Goal: Information Seeking & Learning: Learn about a topic

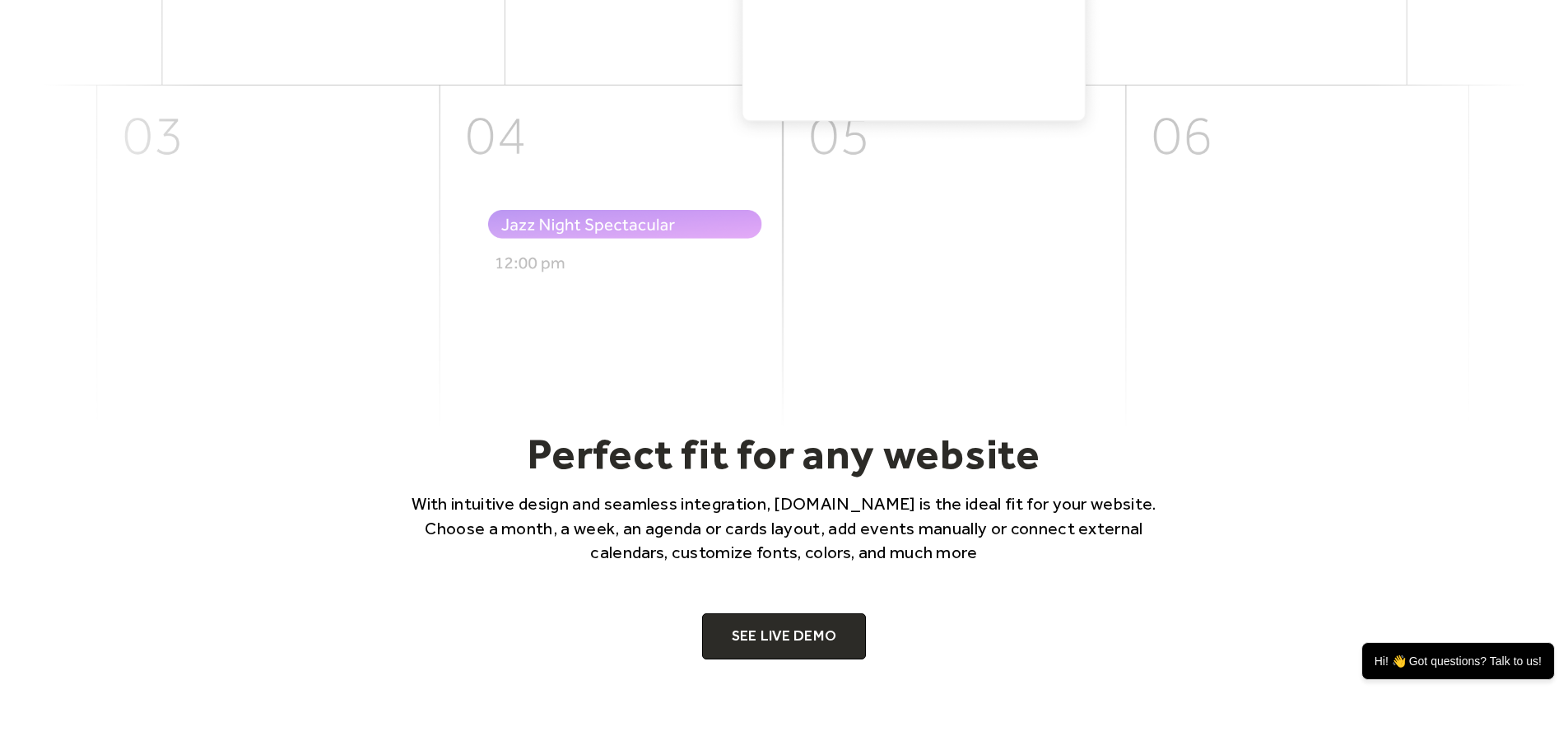
scroll to position [848, 0]
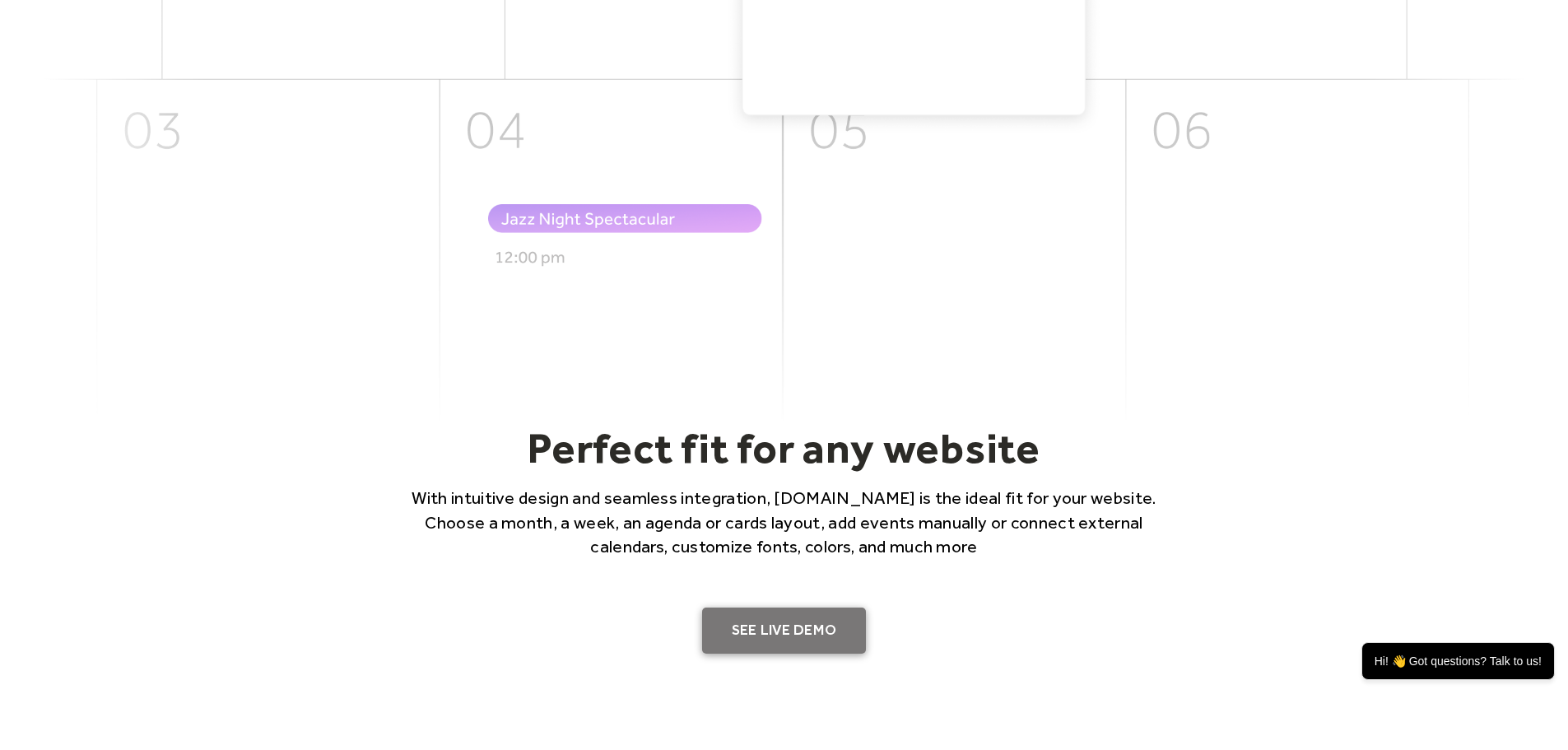
click at [814, 625] on link "SEE LIVE DEMO" at bounding box center [784, 630] width 165 height 46
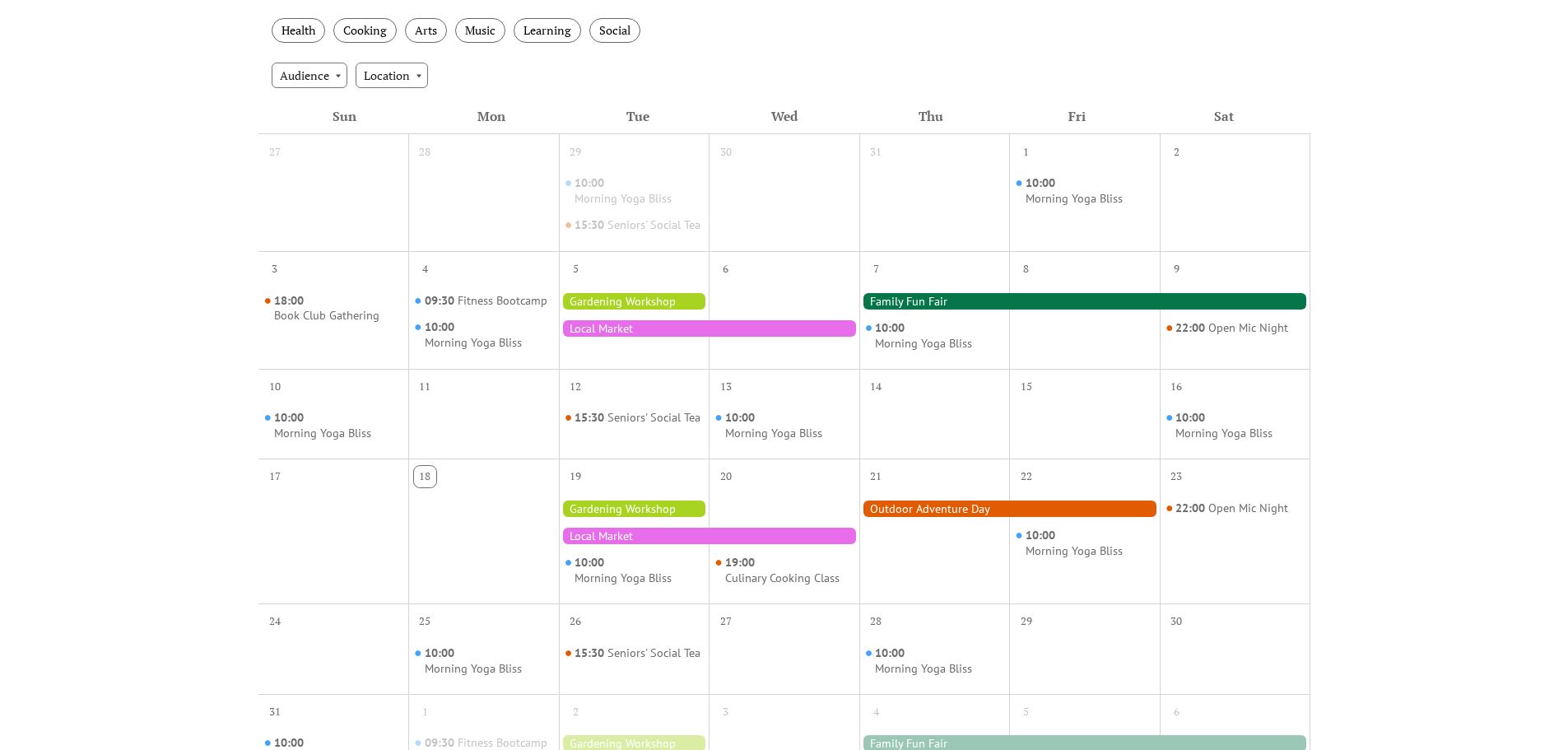
scroll to position [323, 0]
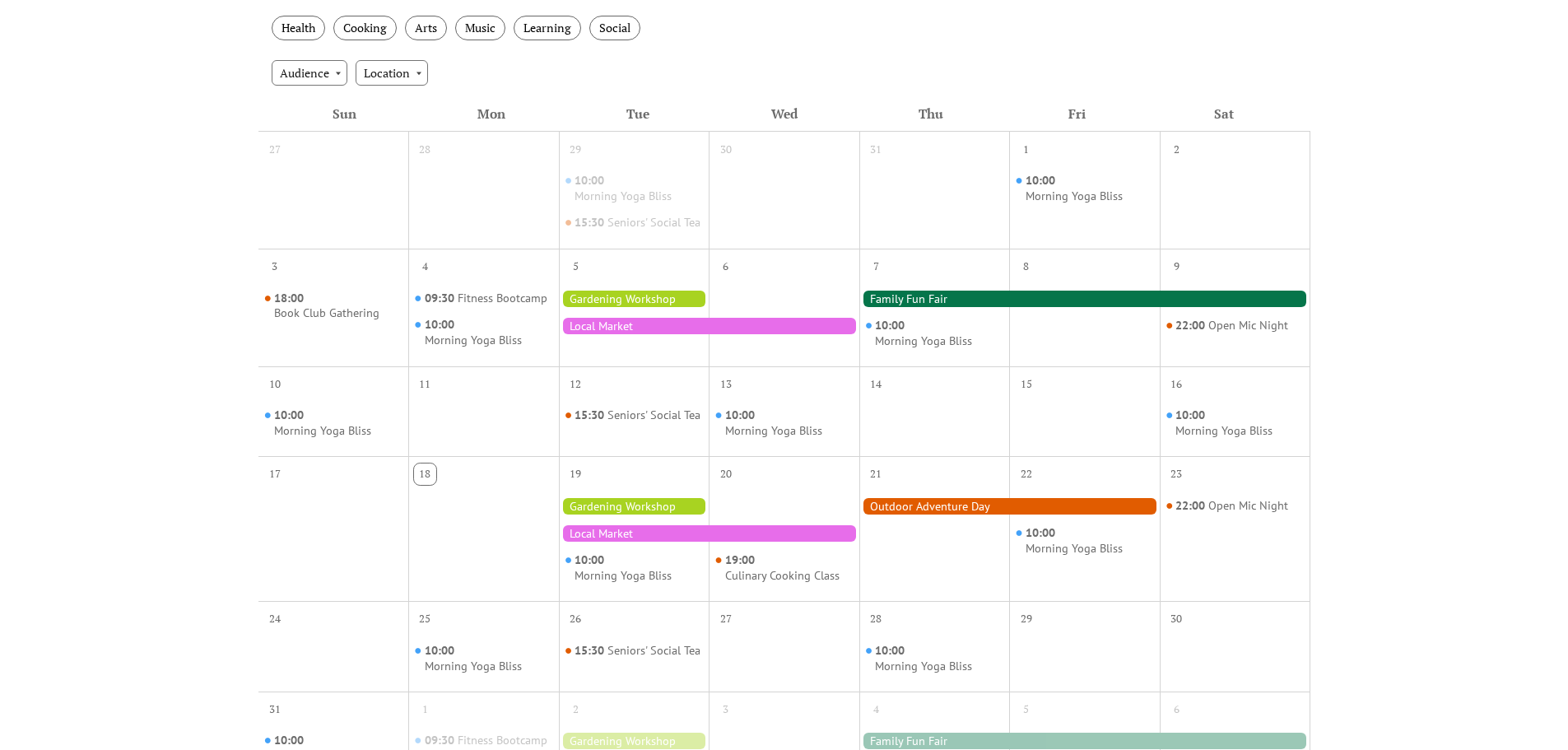
drag, startPoint x: 349, startPoint y: 202, endPoint x: 1033, endPoint y: 462, distance: 731.7
click at [1033, 462] on div "27 28 29 10:00 Morning Yoga Bliss 15:30 Seniors' Social Tea 30 31 1 10:00 Morni…" at bounding box center [785, 490] width 1052 height 717
click at [1401, 430] on div "Events Calendar Demo Loading the Events Calendar..." at bounding box center [784, 372] width 1568 height 1242
click at [1115, 421] on div at bounding box center [1085, 424] width 151 height 52
click at [907, 422] on div at bounding box center [935, 424] width 151 height 52
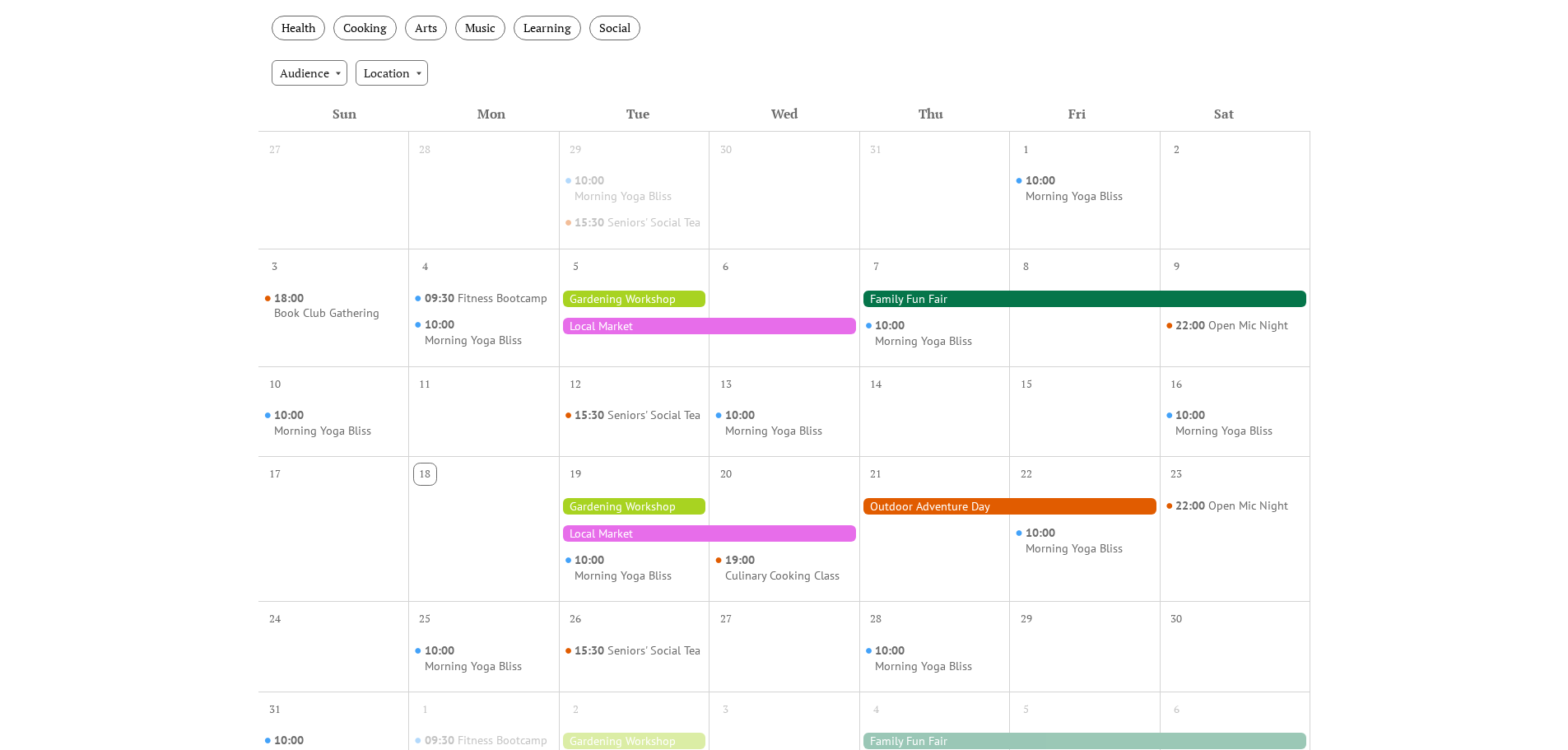
click at [776, 398] on div "13" at bounding box center [784, 382] width 151 height 32
click at [733, 423] on span "10:00" at bounding box center [741, 416] width 33 height 16
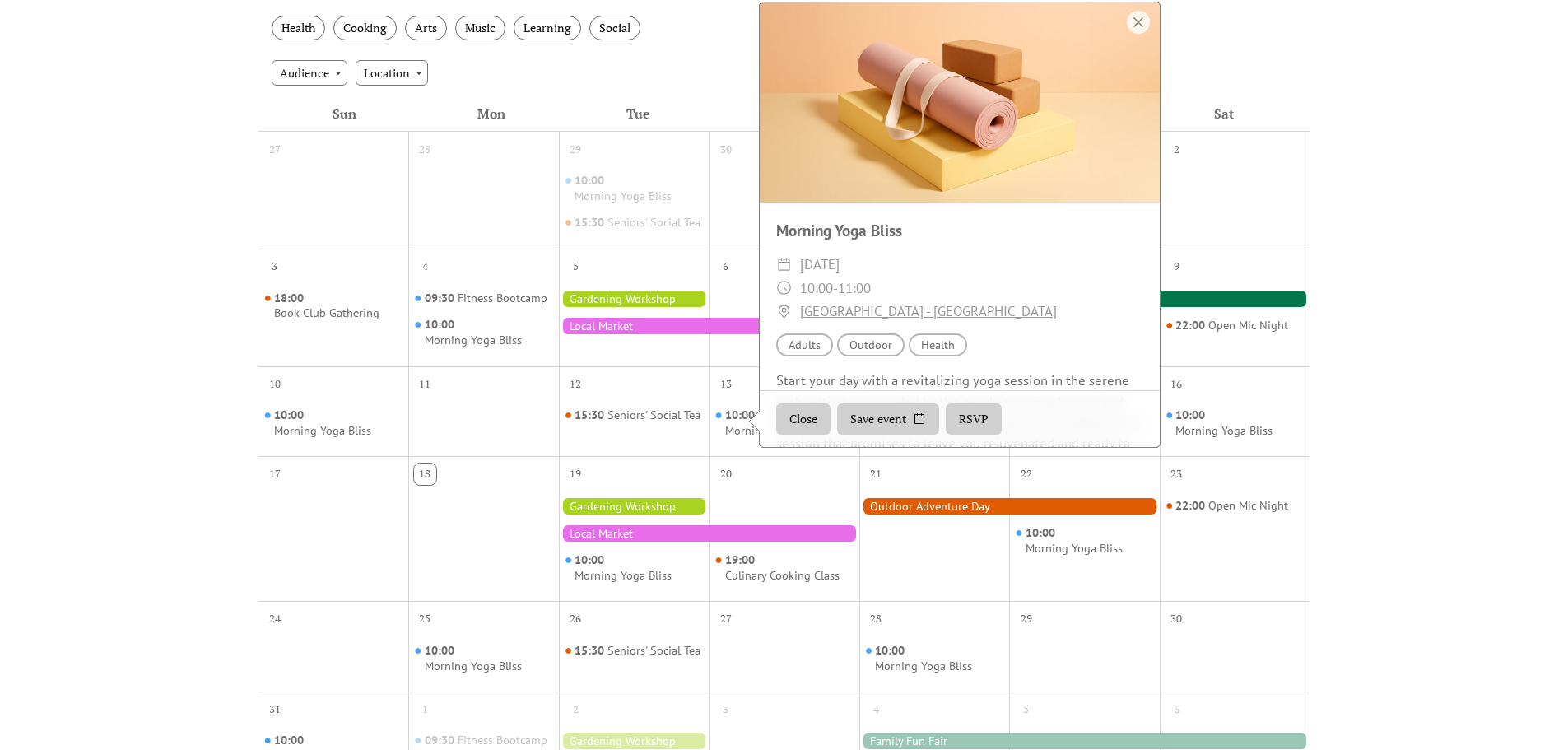
click at [796, 428] on button "Close" at bounding box center [804, 420] width 54 height 32
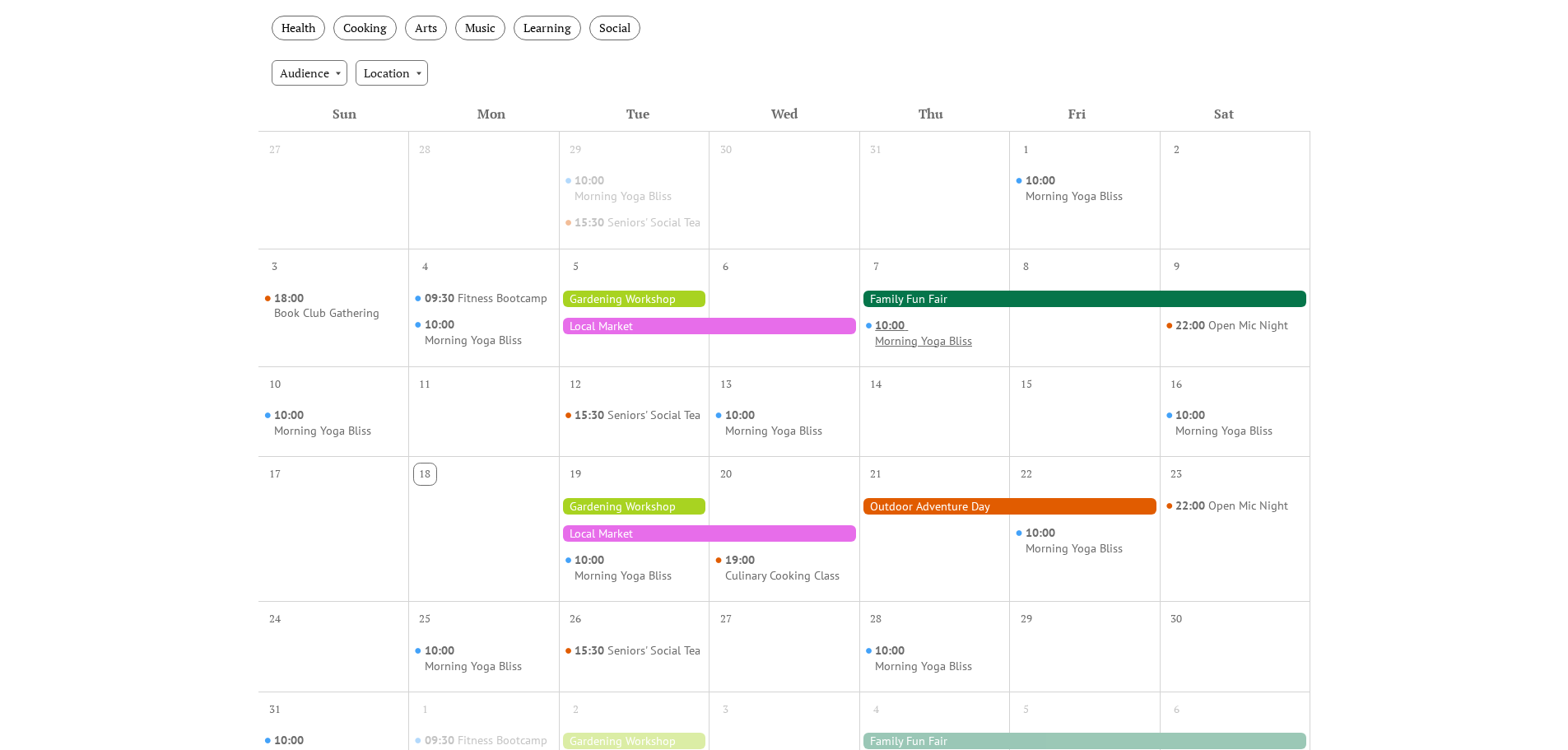
click at [889, 349] on div "Morning Yoga Bliss" at bounding box center [924, 341] width 97 height 16
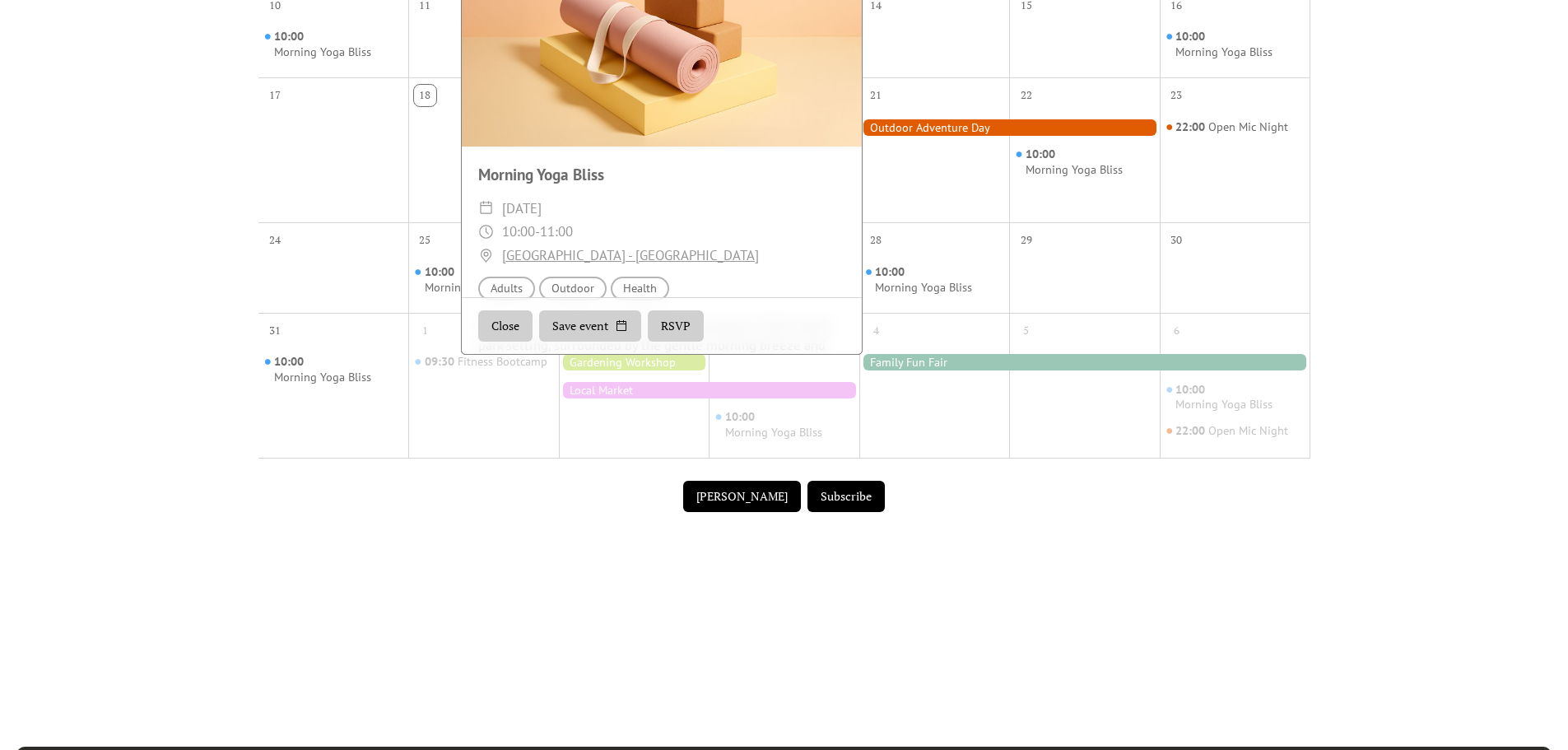
scroll to position [720, 0]
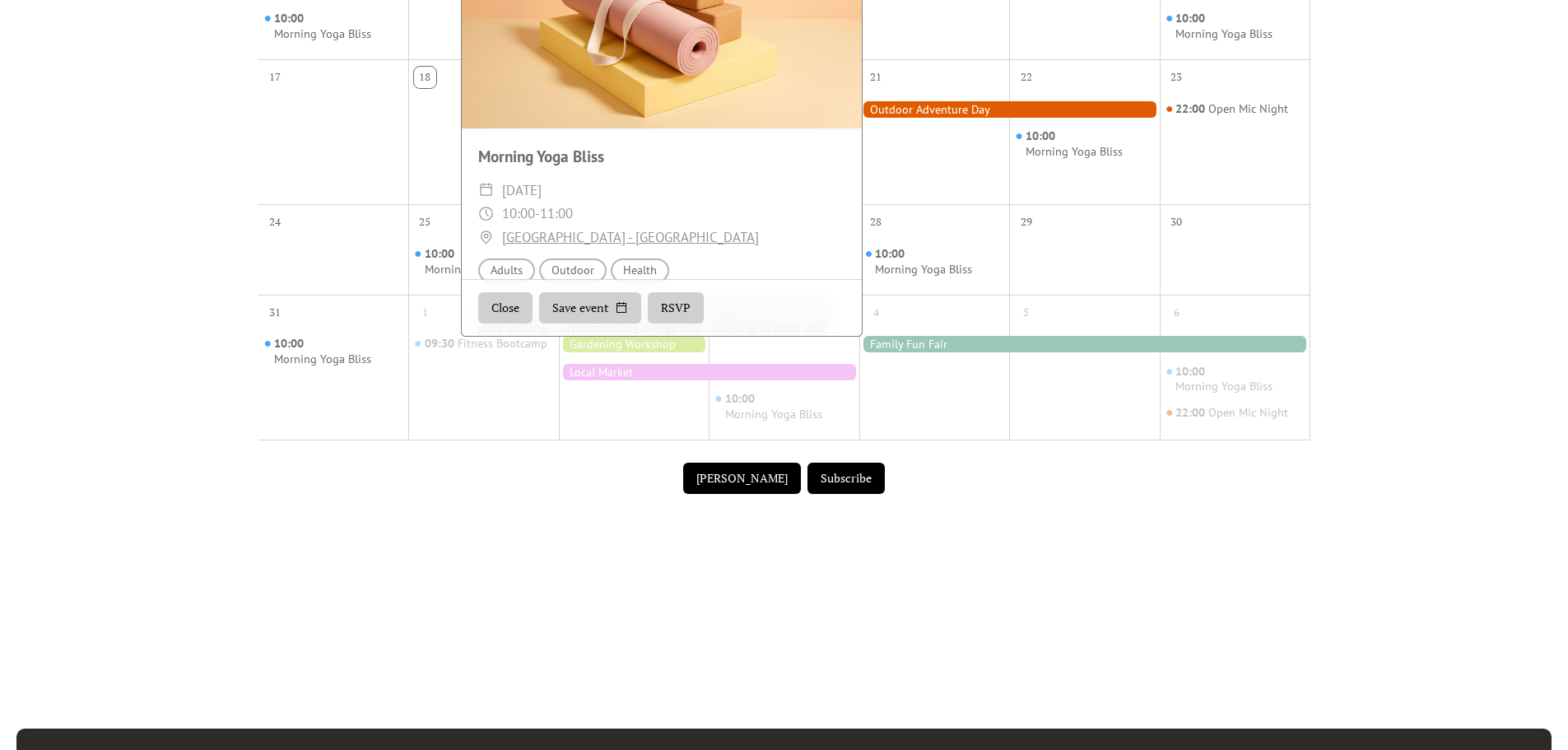
click at [507, 315] on button "Close" at bounding box center [506, 308] width 54 height 32
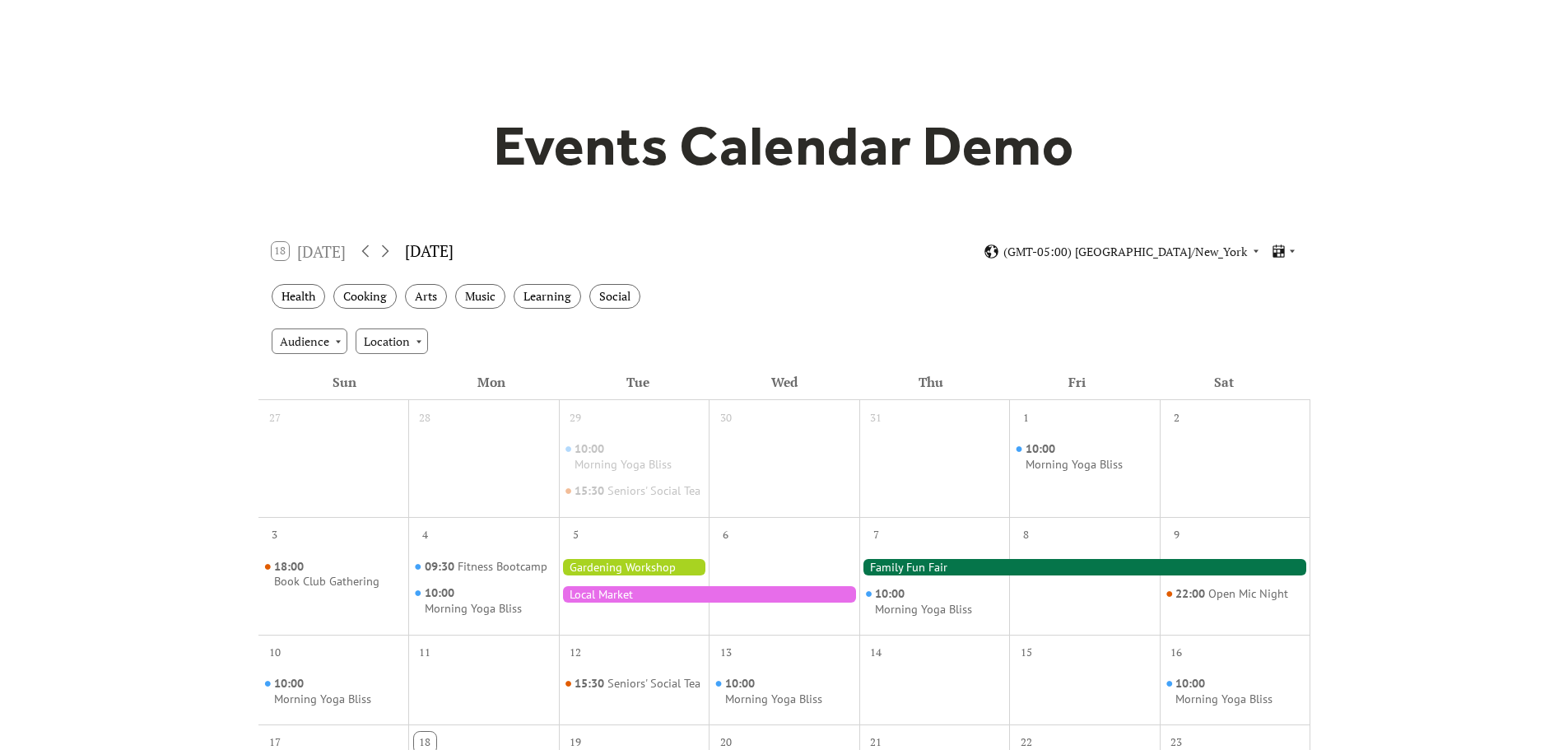
scroll to position [0, 0]
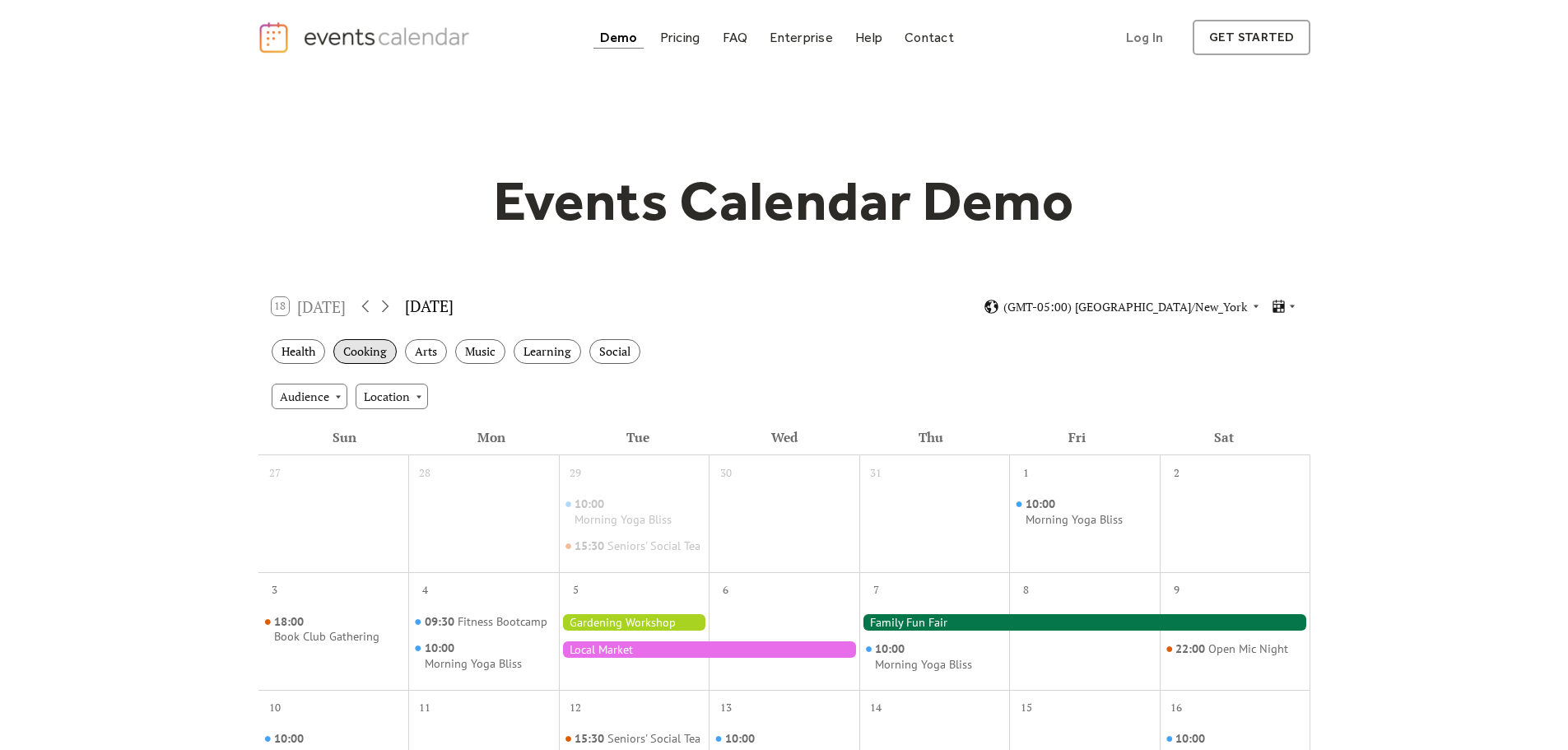
click at [360, 363] on div "Cooking" at bounding box center [365, 351] width 63 height 25
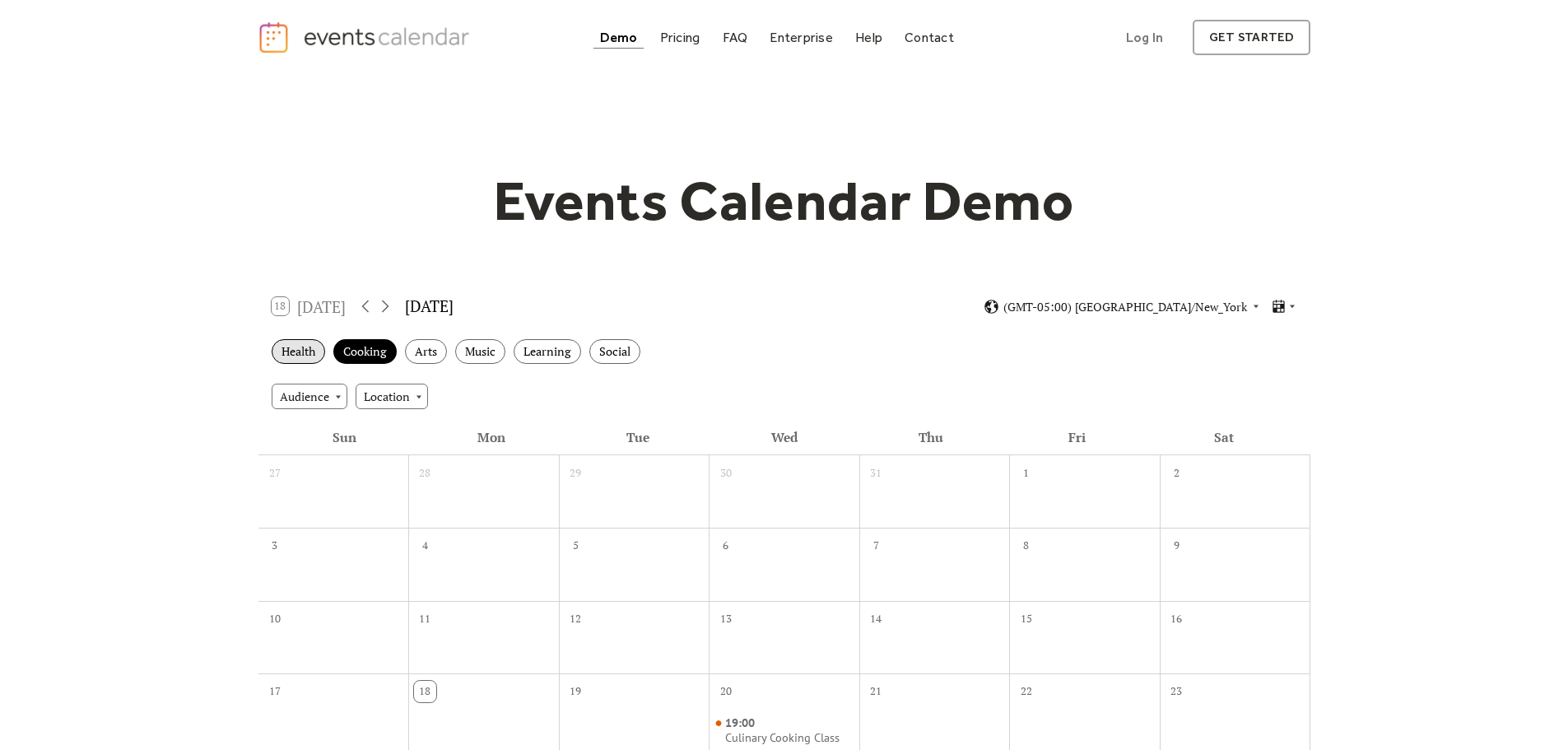
click at [300, 357] on div "Health" at bounding box center [298, 351] width 53 height 25
